Goal: Task Accomplishment & Management: Use online tool/utility

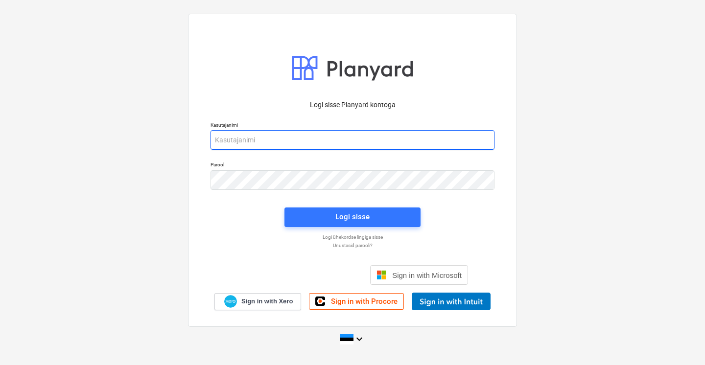
type input "[EMAIL_ADDRESS][DOMAIN_NAME]"
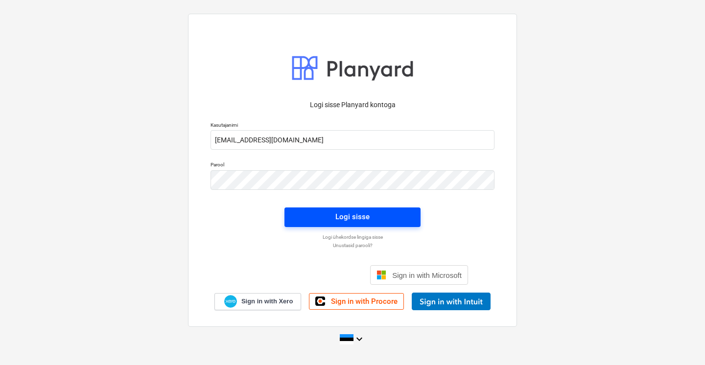
click at [371, 216] on span "Logi sisse" at bounding box center [352, 217] width 113 height 13
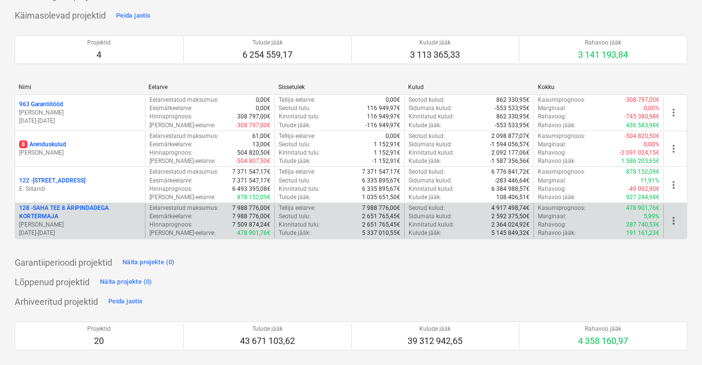
scroll to position [73, 0]
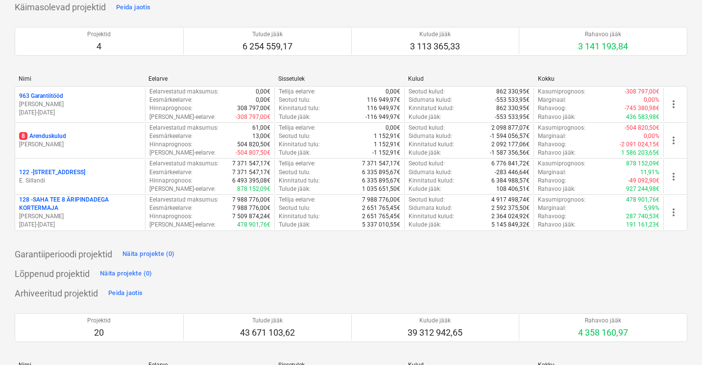
click at [96, 177] on p "E. Sillandi" at bounding box center [80, 181] width 122 height 8
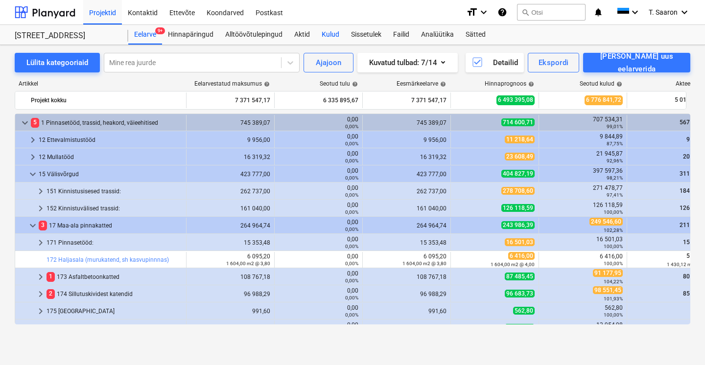
click at [335, 34] on div "Kulud" at bounding box center [330, 35] width 29 height 20
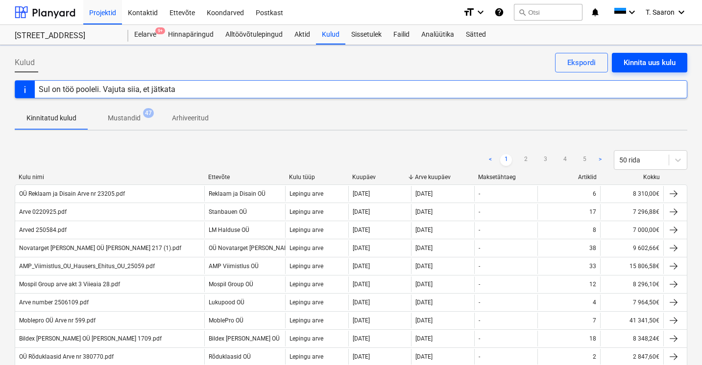
click at [652, 67] on div "Kinnita uus kulu" at bounding box center [650, 62] width 52 height 13
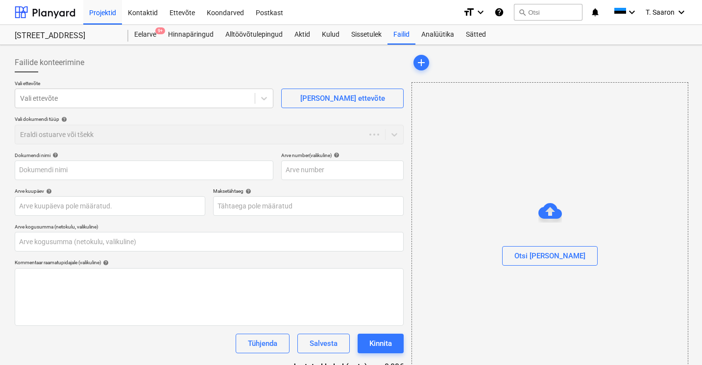
type input "0,00"
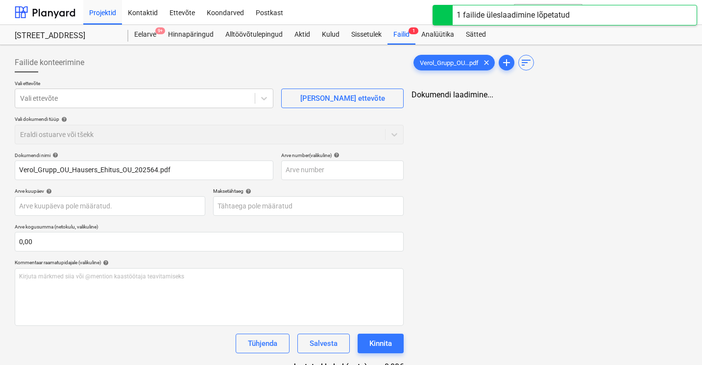
type input "Verol_Grupp_OU_Hausers_Ehitus_OU_202564.pdf"
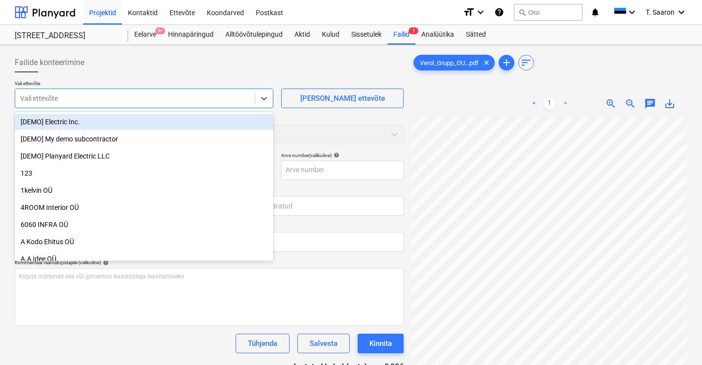
click at [156, 96] on div at bounding box center [135, 99] width 230 height 10
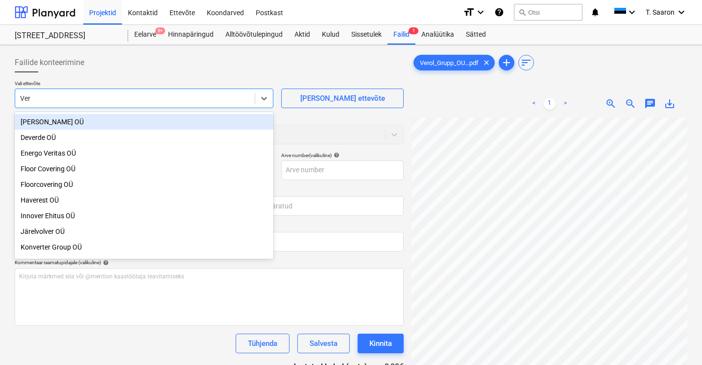
type input "Vero"
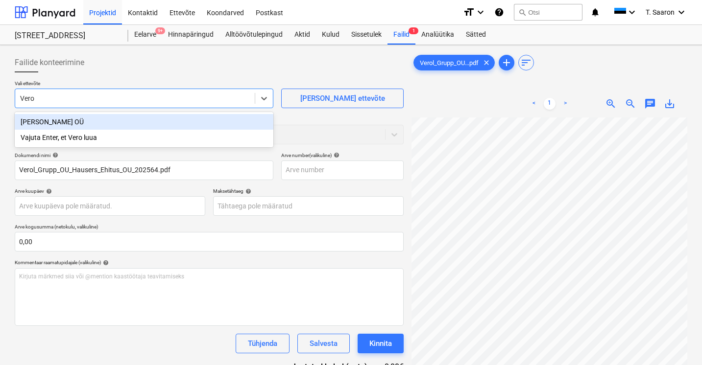
click at [158, 121] on div "Verol Grupp OÜ" at bounding box center [144, 122] width 259 height 16
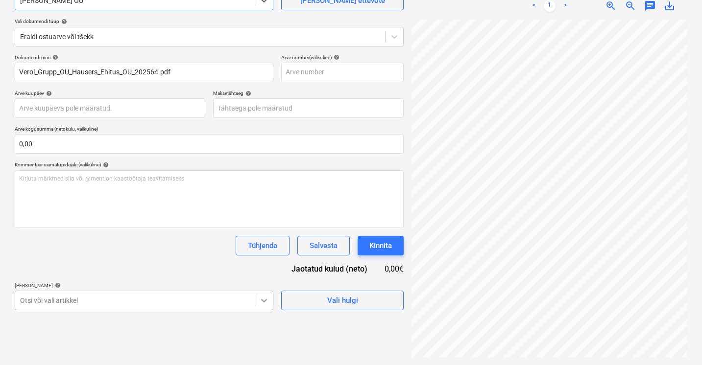
scroll to position [195, 0]
click at [263, 268] on body "Projektid Kontaktid Ettevõte Koondarved Postkast format_size keyboard_arrow_dow…" at bounding box center [351, 84] width 702 height 365
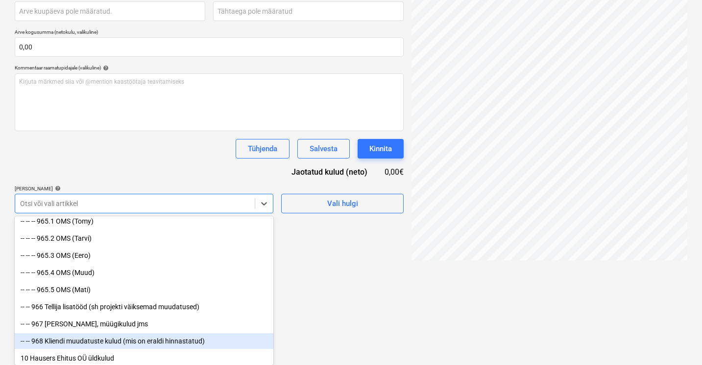
scroll to position [11552, 0]
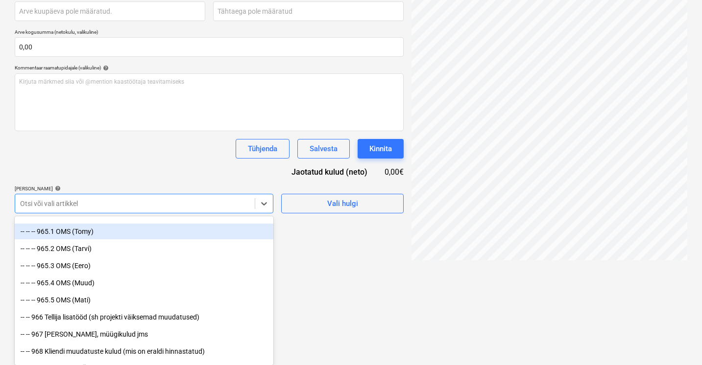
click at [113, 235] on div "-- -- -- 965.1 OMS (Tomy)" at bounding box center [144, 232] width 259 height 16
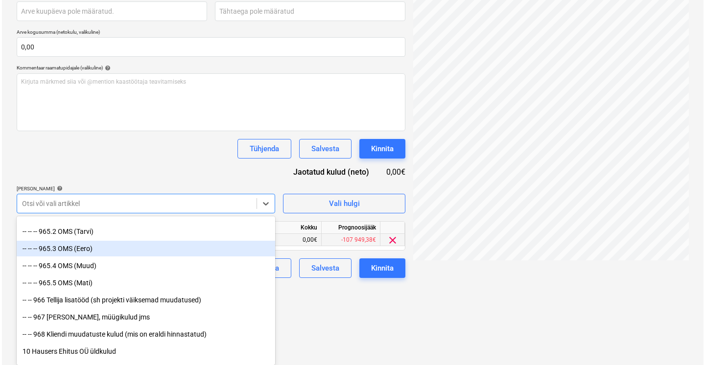
scroll to position [115, 0]
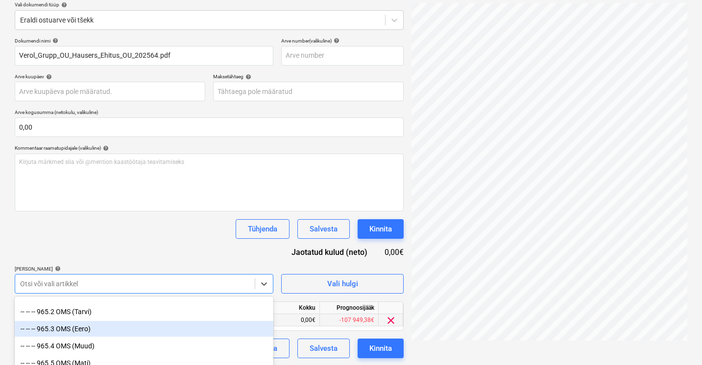
drag, startPoint x: 304, startPoint y: 278, endPoint x: 323, endPoint y: 320, distance: 46.0
click at [381, 251] on html "Projektid Kontaktid Ettevõte Koondarved Postkast format_size keyboard_arrow_dow…" at bounding box center [351, 67] width 702 height 365
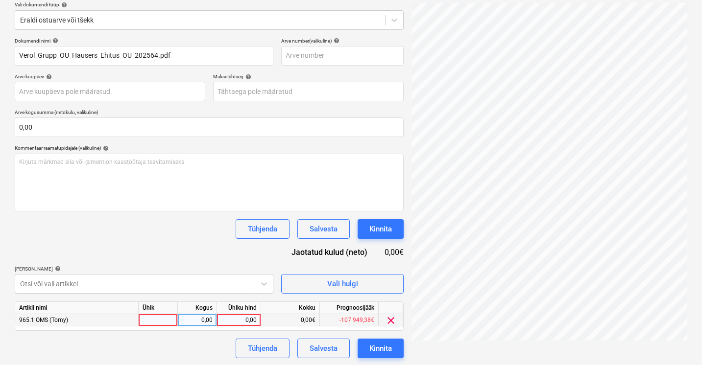
click at [154, 323] on div at bounding box center [158, 321] width 39 height 12
type input "kmpl"
click at [244, 318] on div "0,00" at bounding box center [239, 321] width 36 height 12
type input "2938,21"
click at [376, 347] on div "Kinnita" at bounding box center [380, 348] width 23 height 13
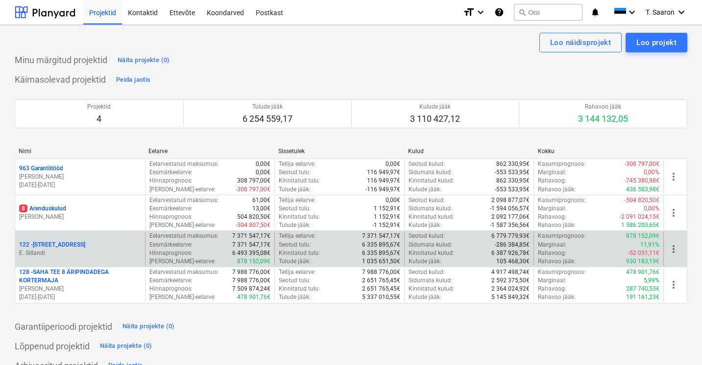
click at [92, 249] on p "E. Sillandi" at bounding box center [80, 253] width 122 height 8
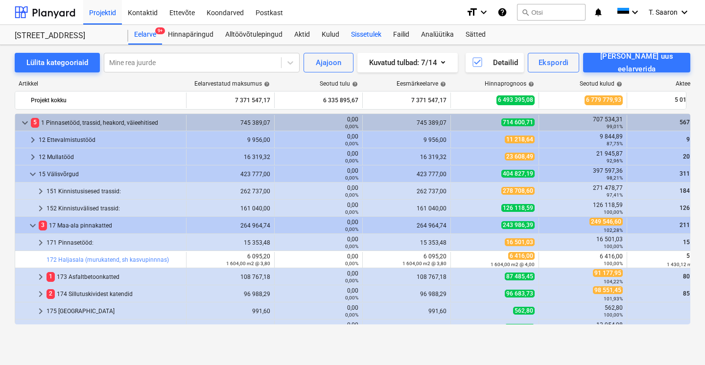
drag, startPoint x: 331, startPoint y: 36, endPoint x: 375, endPoint y: 40, distance: 44.3
click at [331, 36] on div "Kulud" at bounding box center [330, 35] width 29 height 20
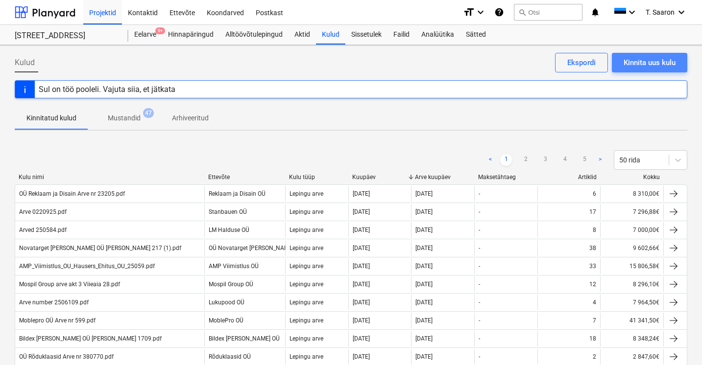
click at [636, 63] on div "Kinnita uus kulu" at bounding box center [650, 62] width 52 height 13
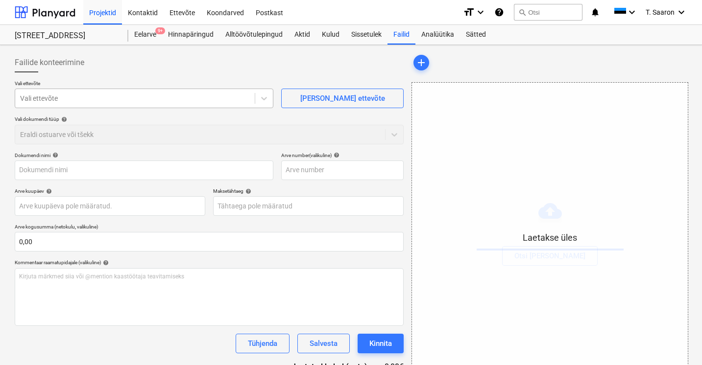
click at [155, 92] on div "Vali ettevõte" at bounding box center [135, 99] width 240 height 14
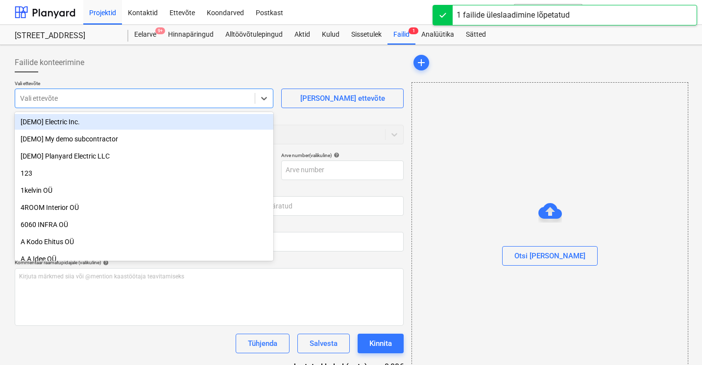
type input "H"
type input "Hausers2025086.pdf"
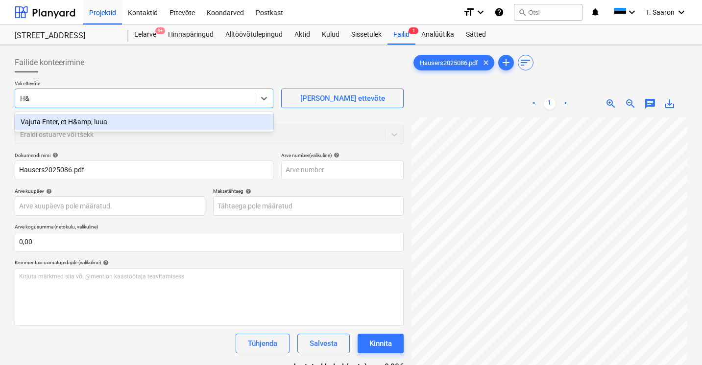
type input "H"
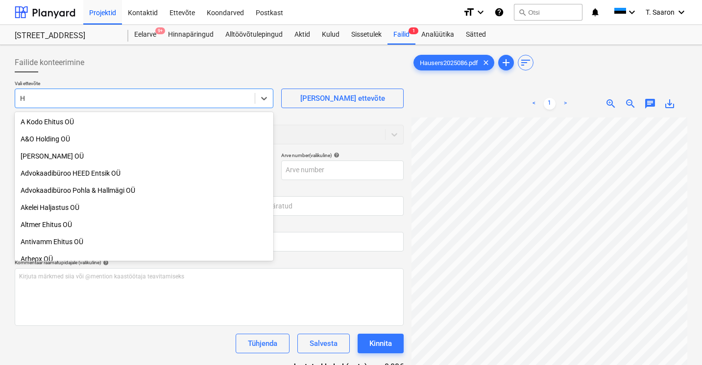
type input "H &"
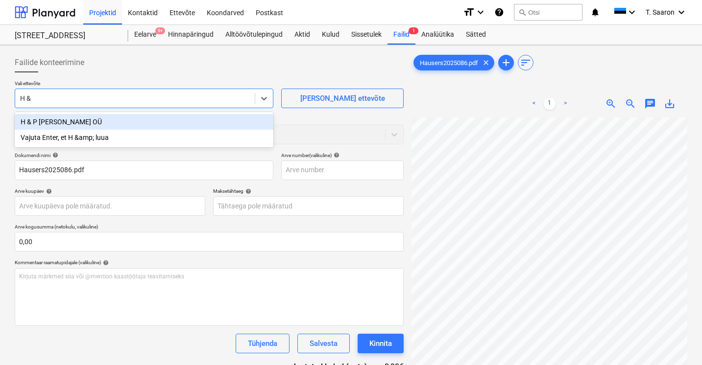
click at [173, 120] on div "H & P [PERSON_NAME] OÜ" at bounding box center [144, 122] width 259 height 16
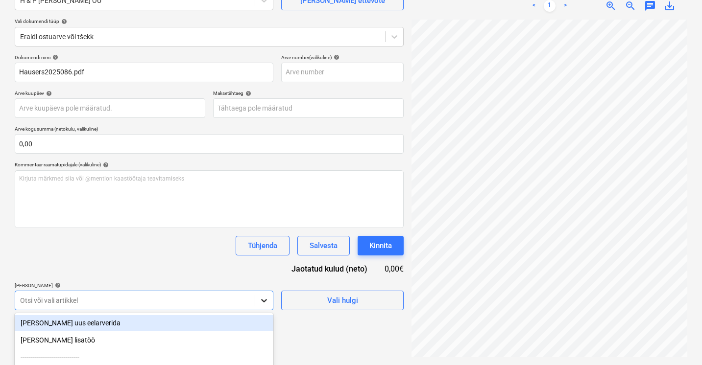
scroll to position [195, 0]
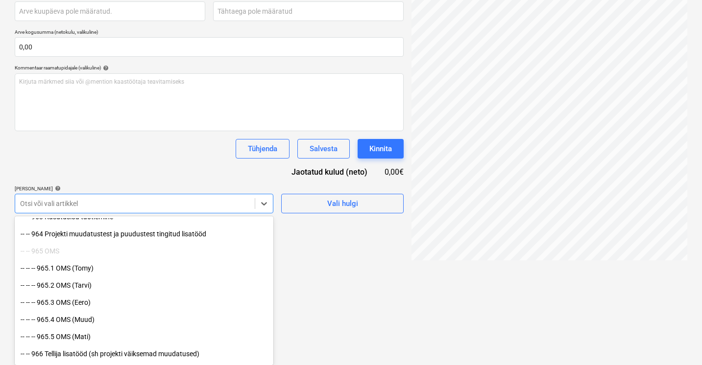
scroll to position [11501, 0]
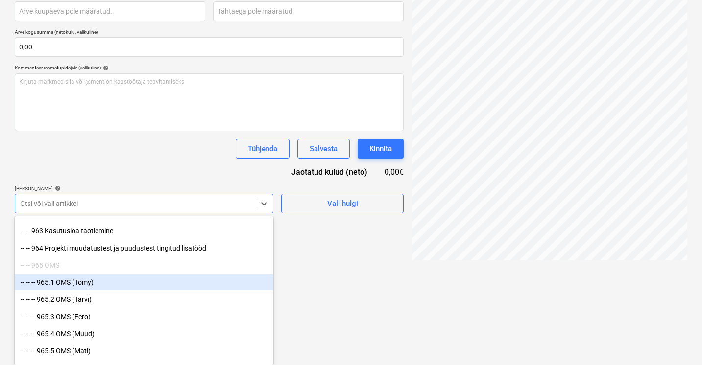
click at [108, 285] on div "-- -- -- 965.1 OMS (Tomy)" at bounding box center [144, 283] width 259 height 16
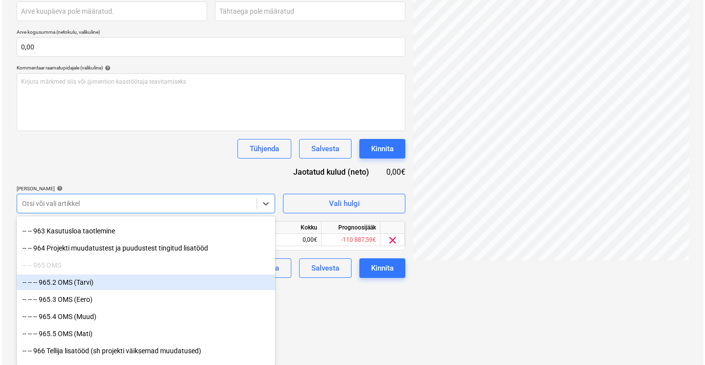
scroll to position [115, 0]
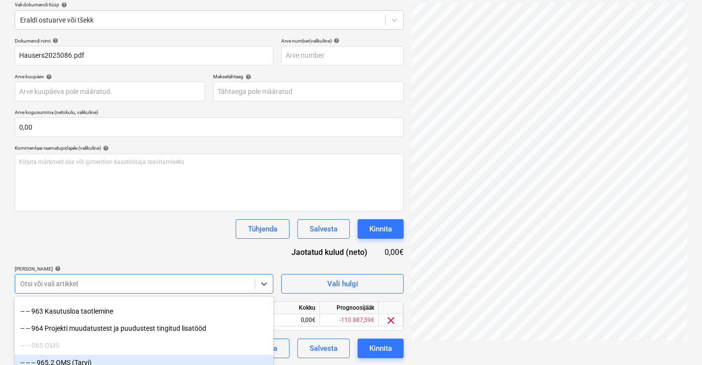
click at [388, 251] on html "Projektid Kontaktid Ettevõte Koondarved Postkast format_size keyboard_arrow_dow…" at bounding box center [351, 67] width 702 height 365
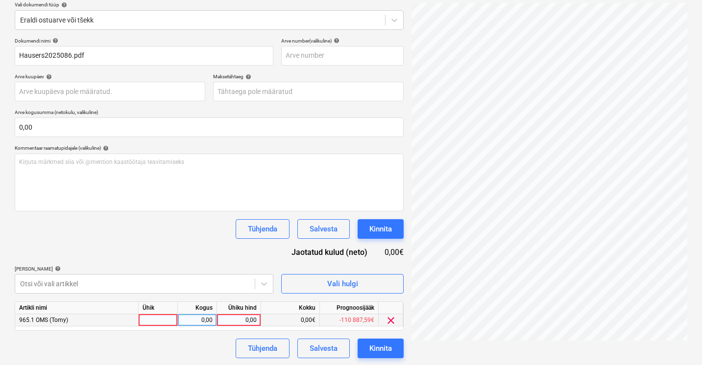
click at [166, 318] on div at bounding box center [158, 321] width 39 height 12
type input "kmpl"
type input "4690"
click at [218, 352] on div "Tühjenda Salvesta Kinnita" at bounding box center [209, 349] width 389 height 20
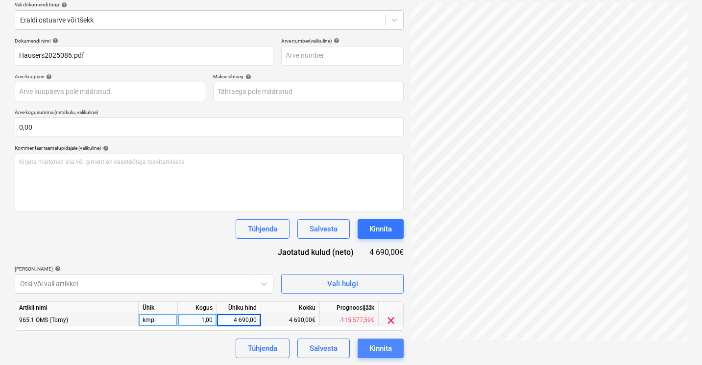
click at [401, 353] on button "Kinnita" at bounding box center [381, 349] width 46 height 20
